Goal: Book appointment/travel/reservation

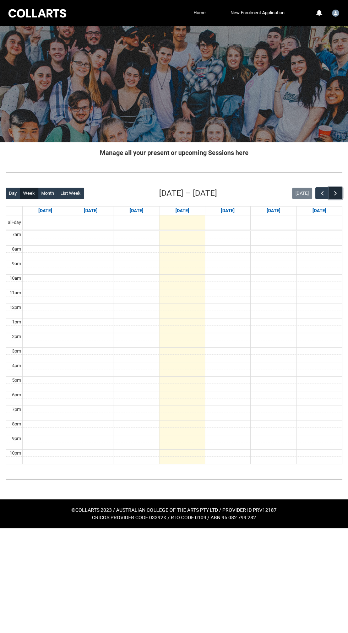
click at [334, 191] on span "button" at bounding box center [335, 193] width 7 height 7
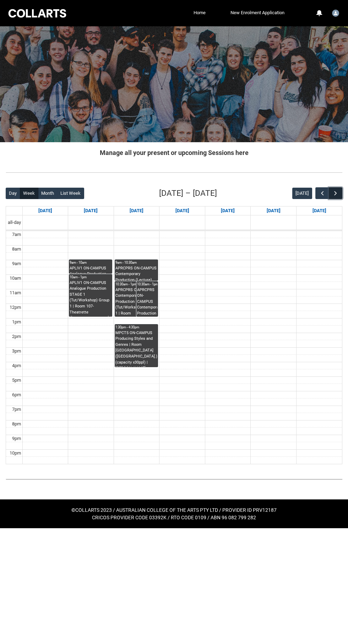
click at [336, 193] on span "button" at bounding box center [335, 193] width 7 height 7
click at [335, 190] on span "button" at bounding box center [335, 193] width 7 height 7
click at [273, 296] on link "9:30am - 12:30pm MPRCDM5 ON-CAMPUS [GEOGRAPHIC_DATA] Development Mentorship | F…" at bounding box center [273, 288] width 43 height 43
